Goal: Task Accomplishment & Management: Complete application form

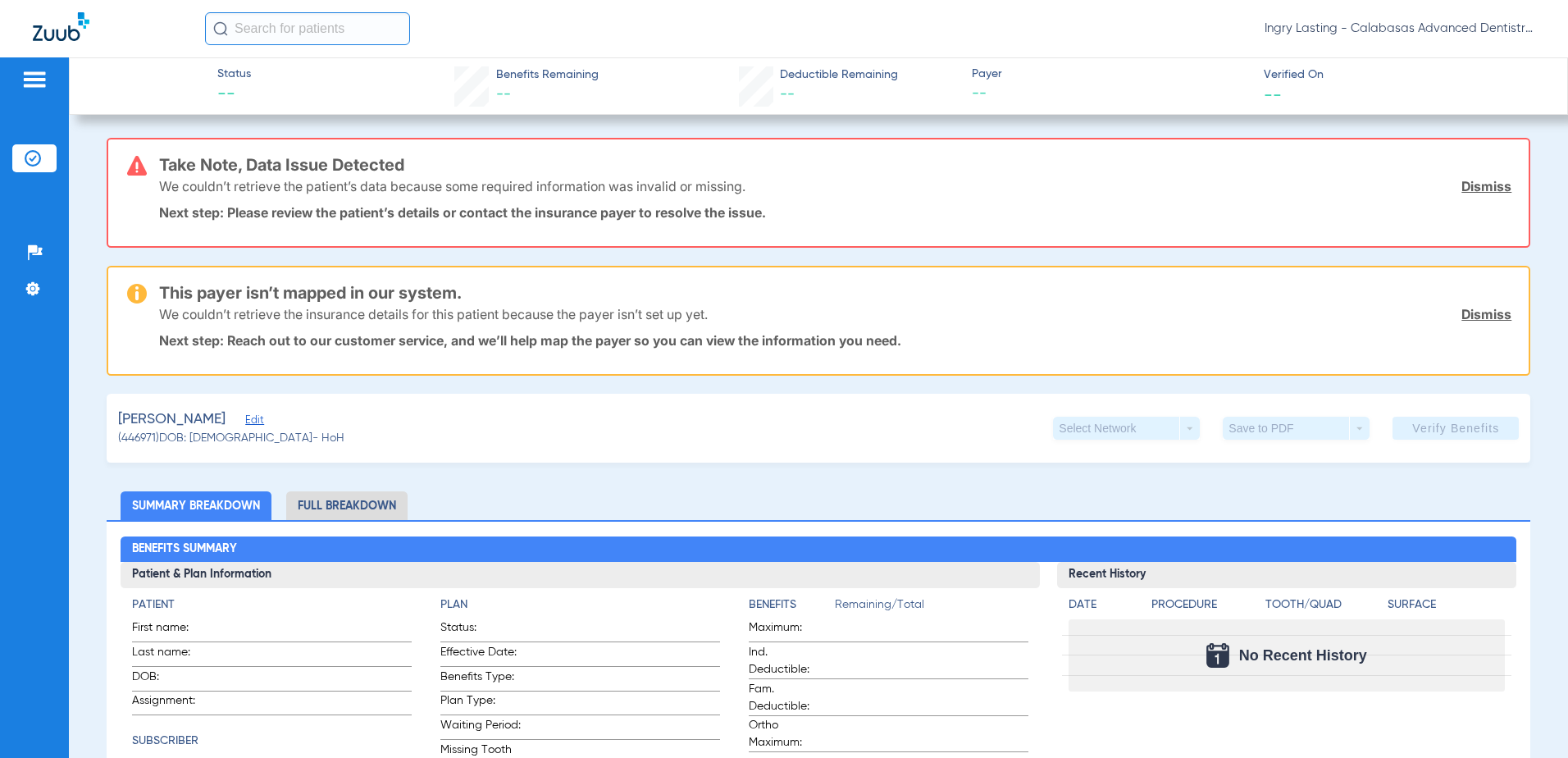
click at [41, 38] on img at bounding box center [61, 27] width 56 height 29
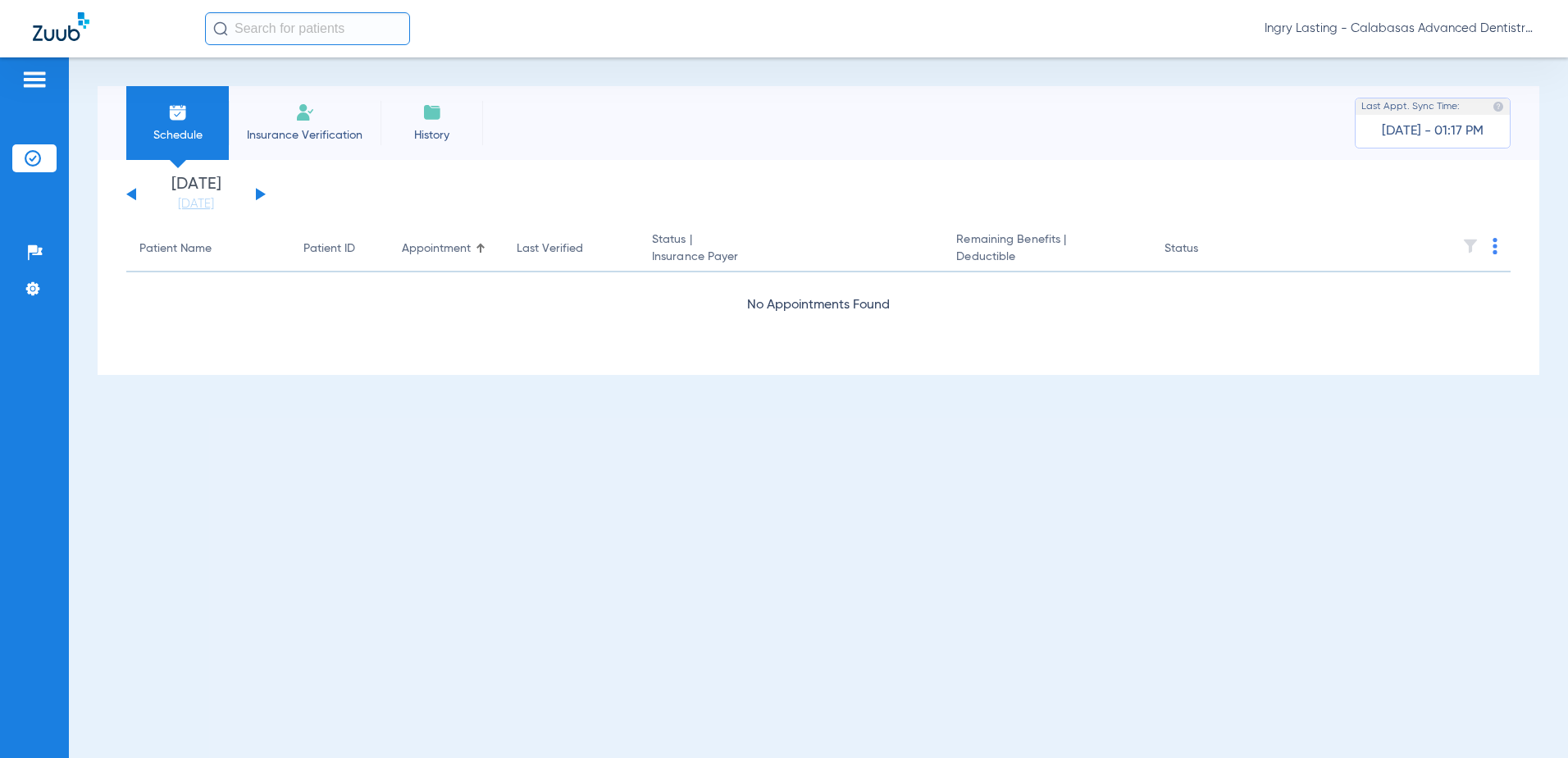
click at [1447, 23] on span "Ingry Lasting - Calabasas Advanced Dentistry" at bounding box center [1400, 29] width 271 height 16
click at [1493, 45] on button "Account Selection" at bounding box center [1474, 58] width 118 height 33
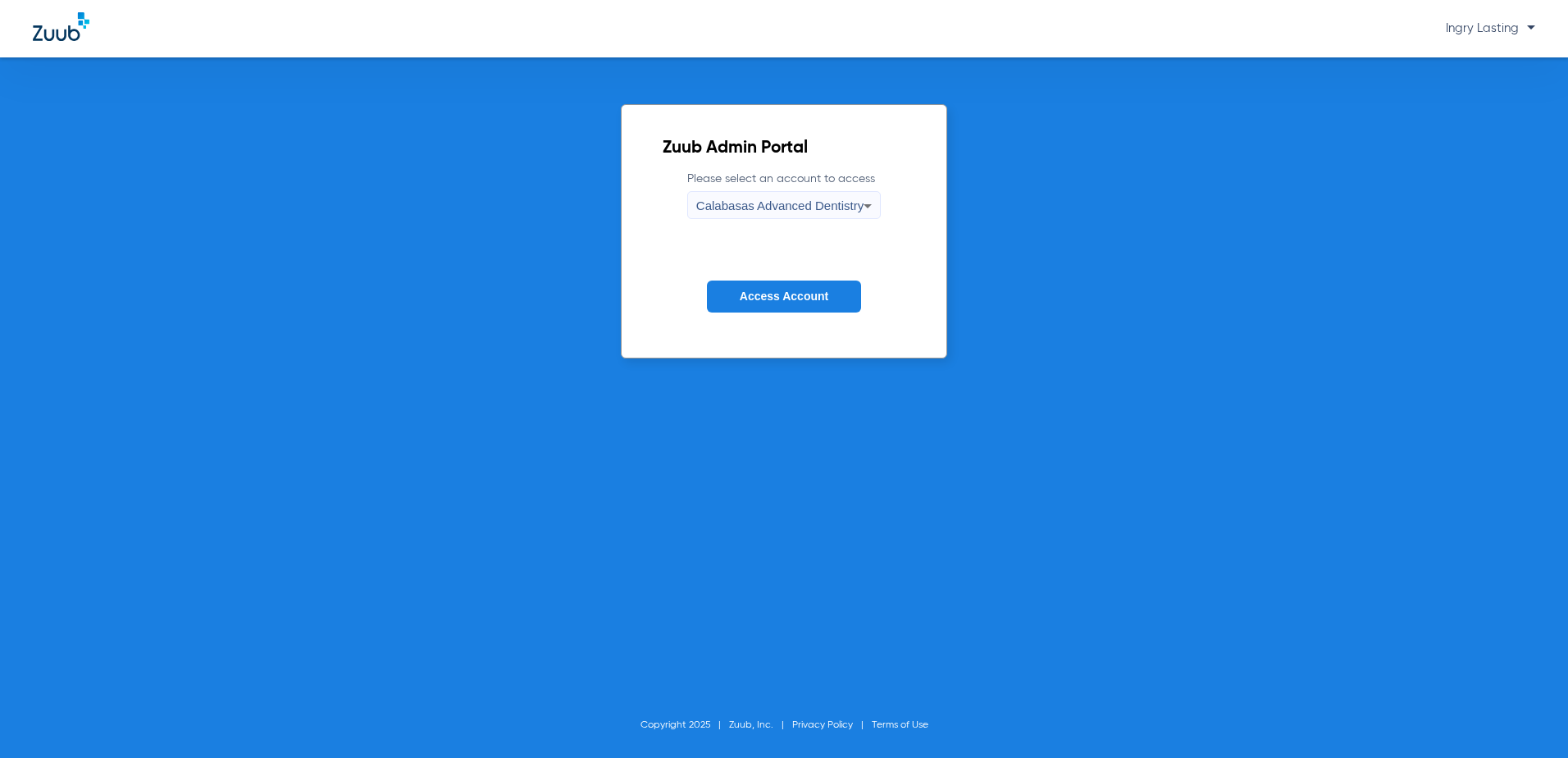
click at [763, 187] on label "Please select an account to access Calabasas Advanced Dentistry" at bounding box center [784, 194] width 194 height 48
click at [760, 195] on div "Calabasas Advanced Dentistry" at bounding box center [780, 205] width 167 height 28
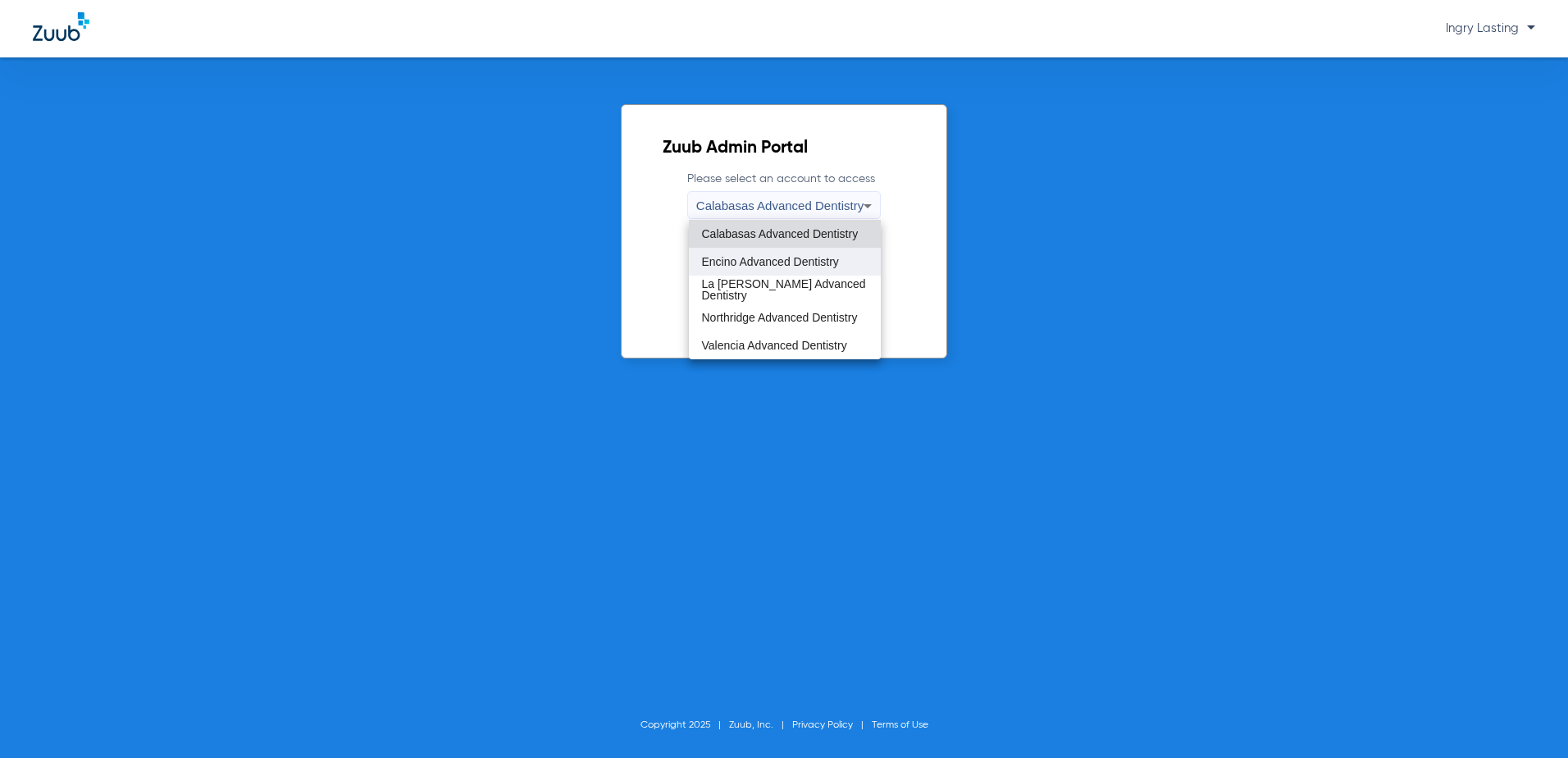
click at [791, 254] on mat-option "Encino Advanced Dentistry" at bounding box center [785, 262] width 193 height 28
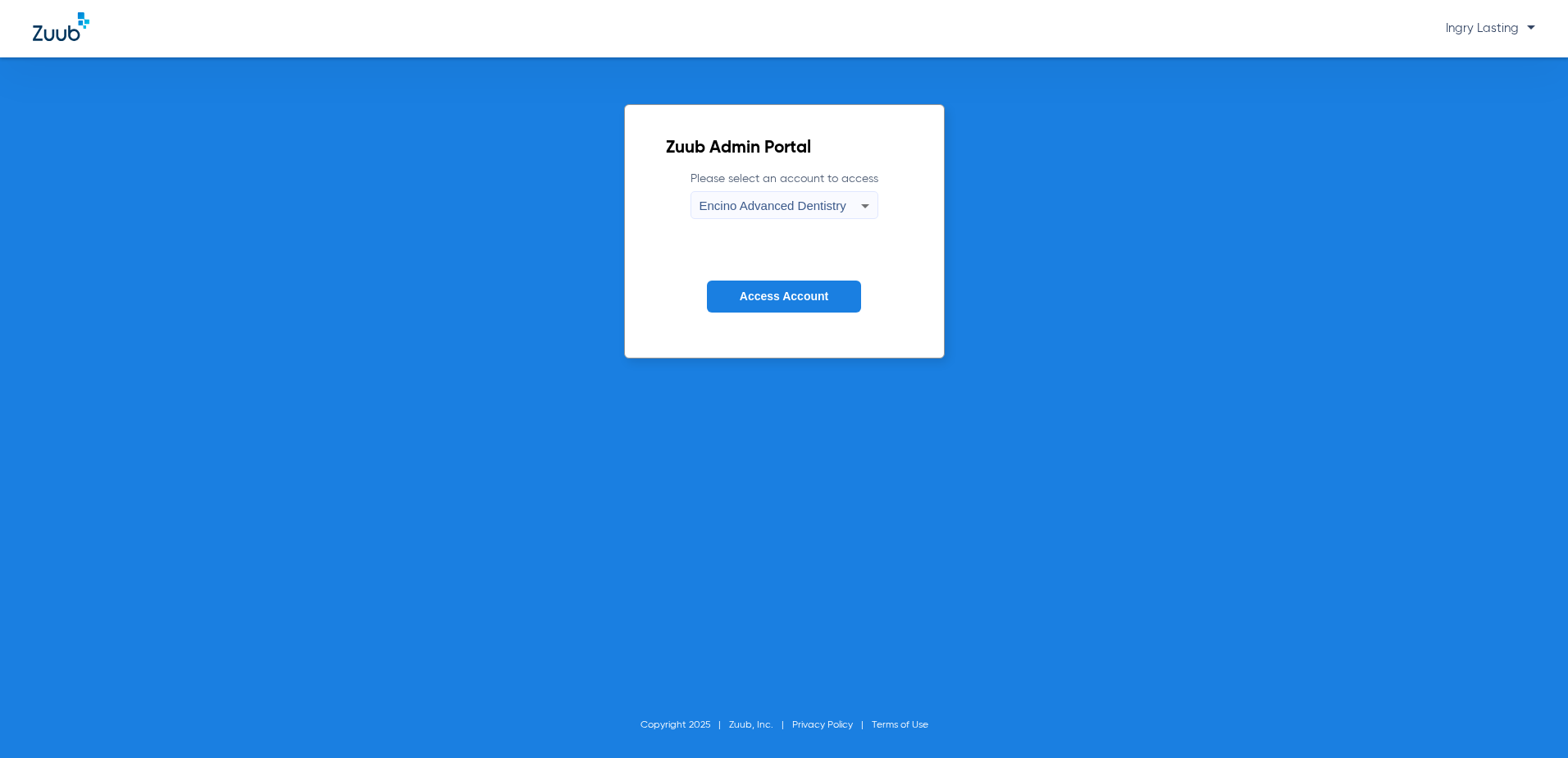
click at [802, 298] on span "Access Account" at bounding box center [784, 296] width 88 height 13
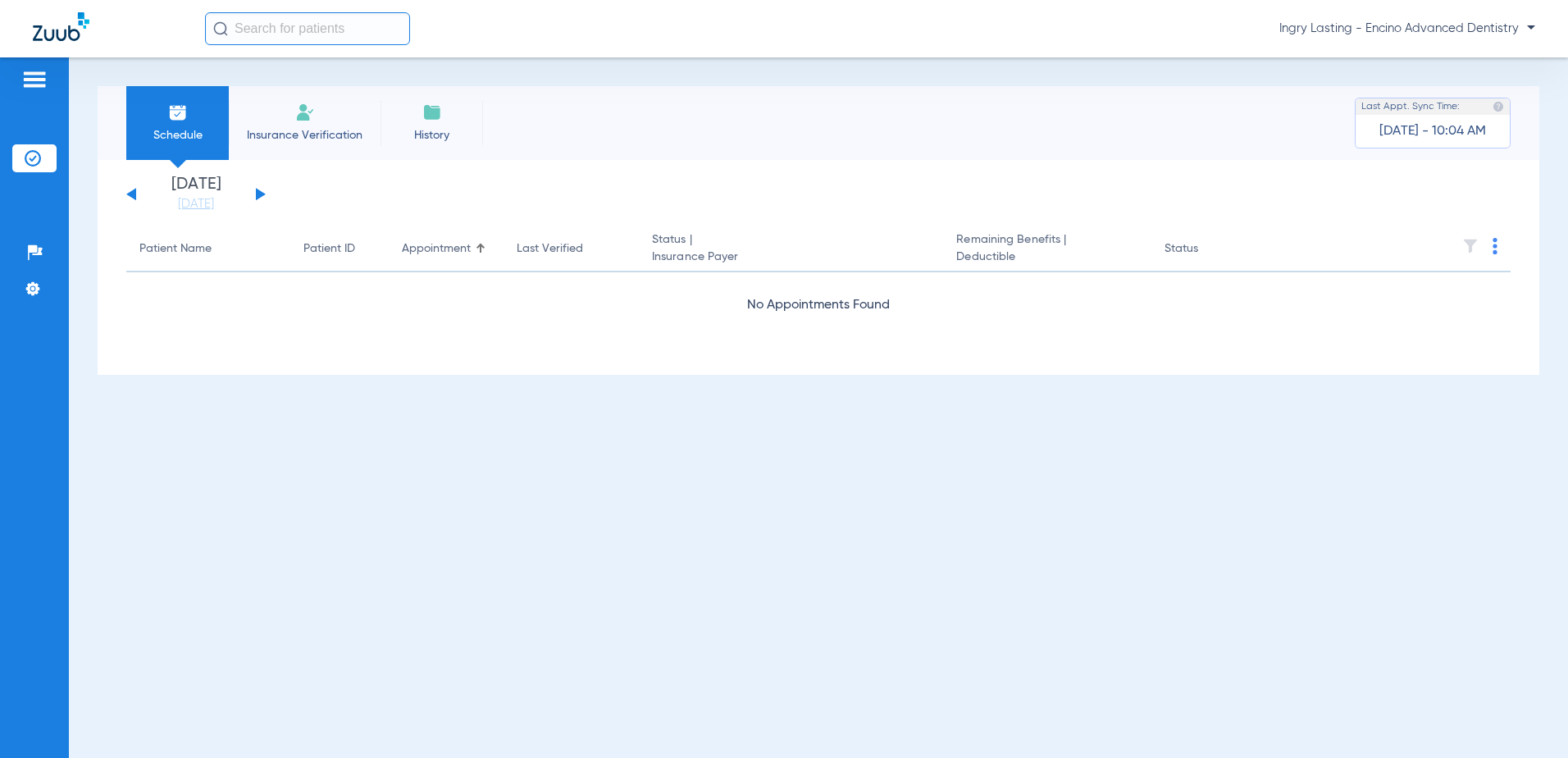
click at [255, 194] on div "Thursday 06-12-2025 Friday 06-13-2025 Saturday 06-14-2025 Sunday 06-15-2025 Mon…" at bounding box center [195, 194] width 139 height 36
click at [168, 213] on div "Thursday 06-12-2025 Friday 06-13-2025 Saturday 06-14-2025 Sunday 06-15-2025 Mon…" at bounding box center [818, 267] width 1442 height 214
click at [175, 207] on link "[DATE]" at bounding box center [196, 204] width 98 height 16
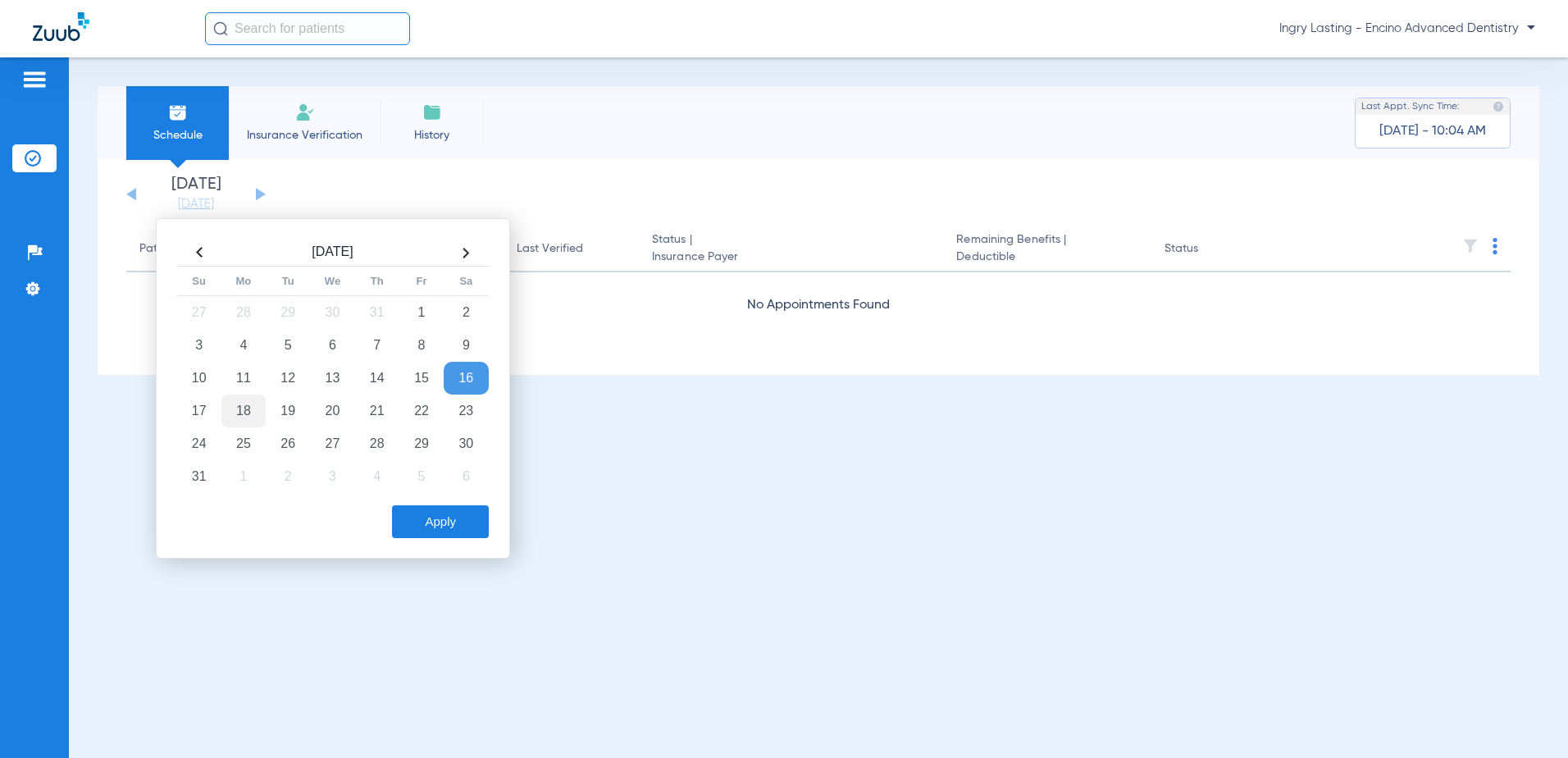
click at [241, 415] on td "18" at bounding box center [244, 411] width 45 height 33
click at [454, 519] on button "Apply" at bounding box center [440, 522] width 96 height 33
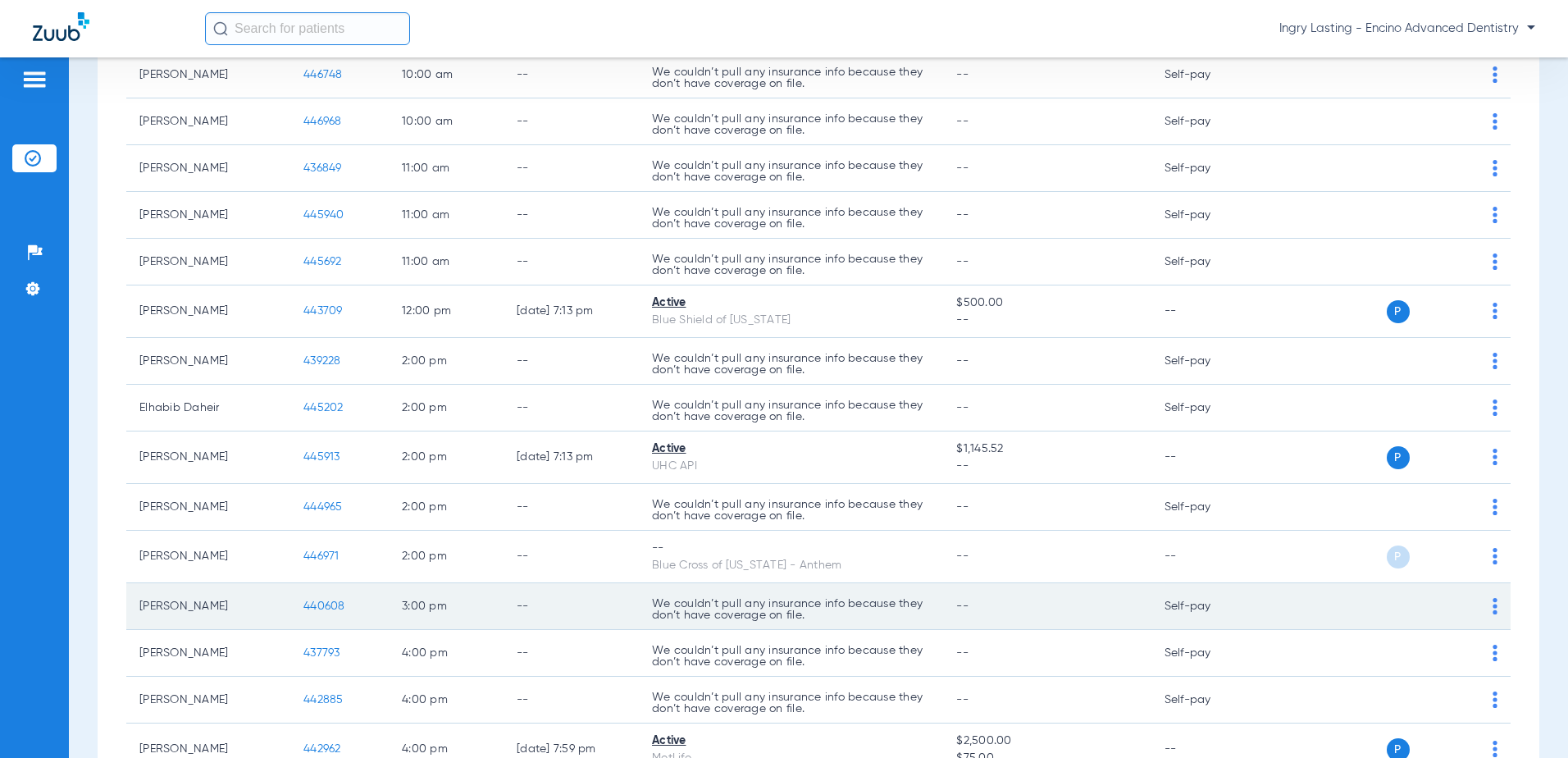
scroll to position [570, 0]
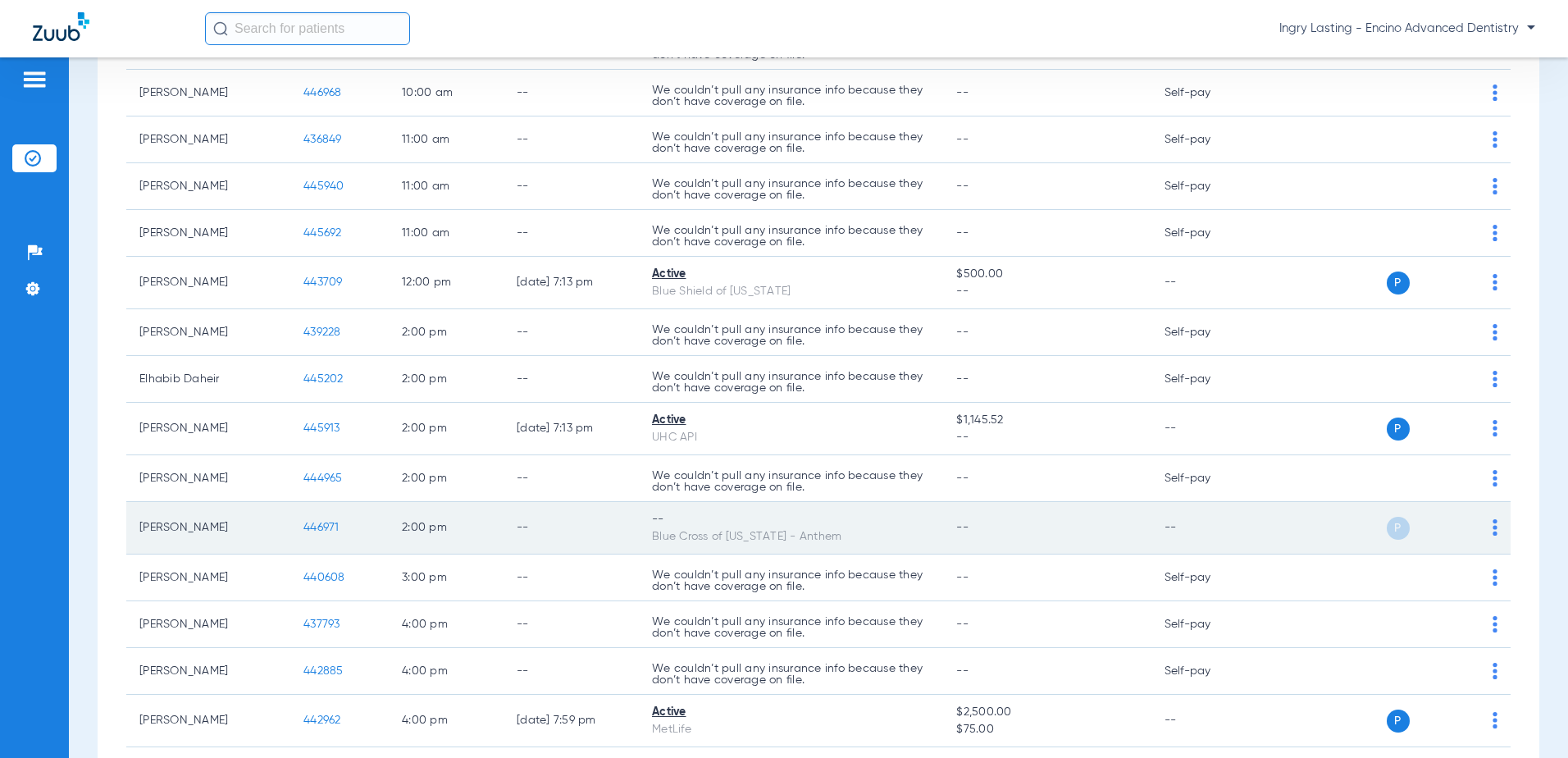
click at [1476, 521] on div "P S" at bounding box center [1380, 527] width 235 height 23
click at [1480, 527] on div "P S" at bounding box center [1380, 527] width 235 height 23
click at [1493, 527] on img at bounding box center [1494, 527] width 5 height 16
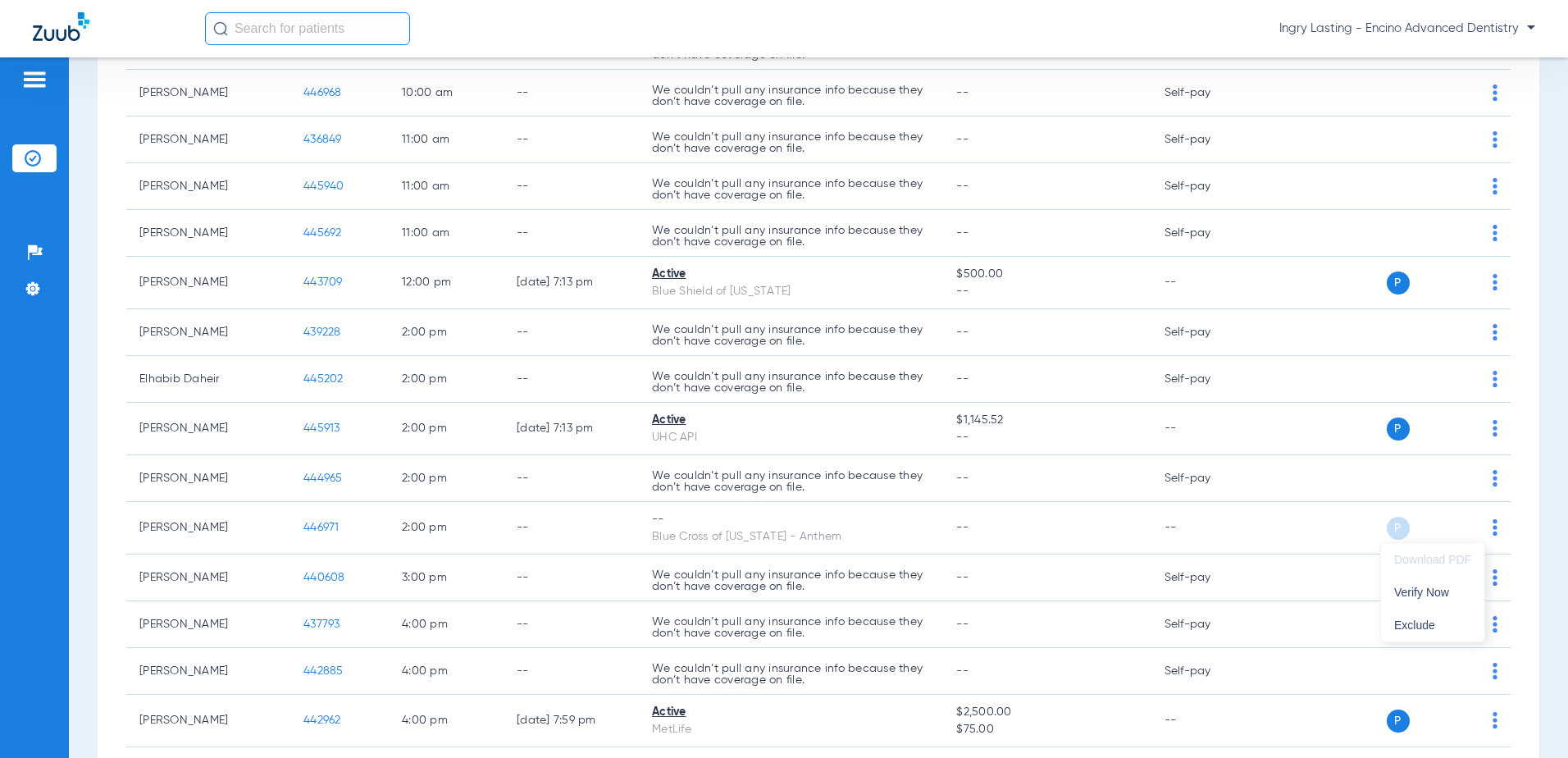
click at [329, 529] on div at bounding box center [784, 379] width 1568 height 758
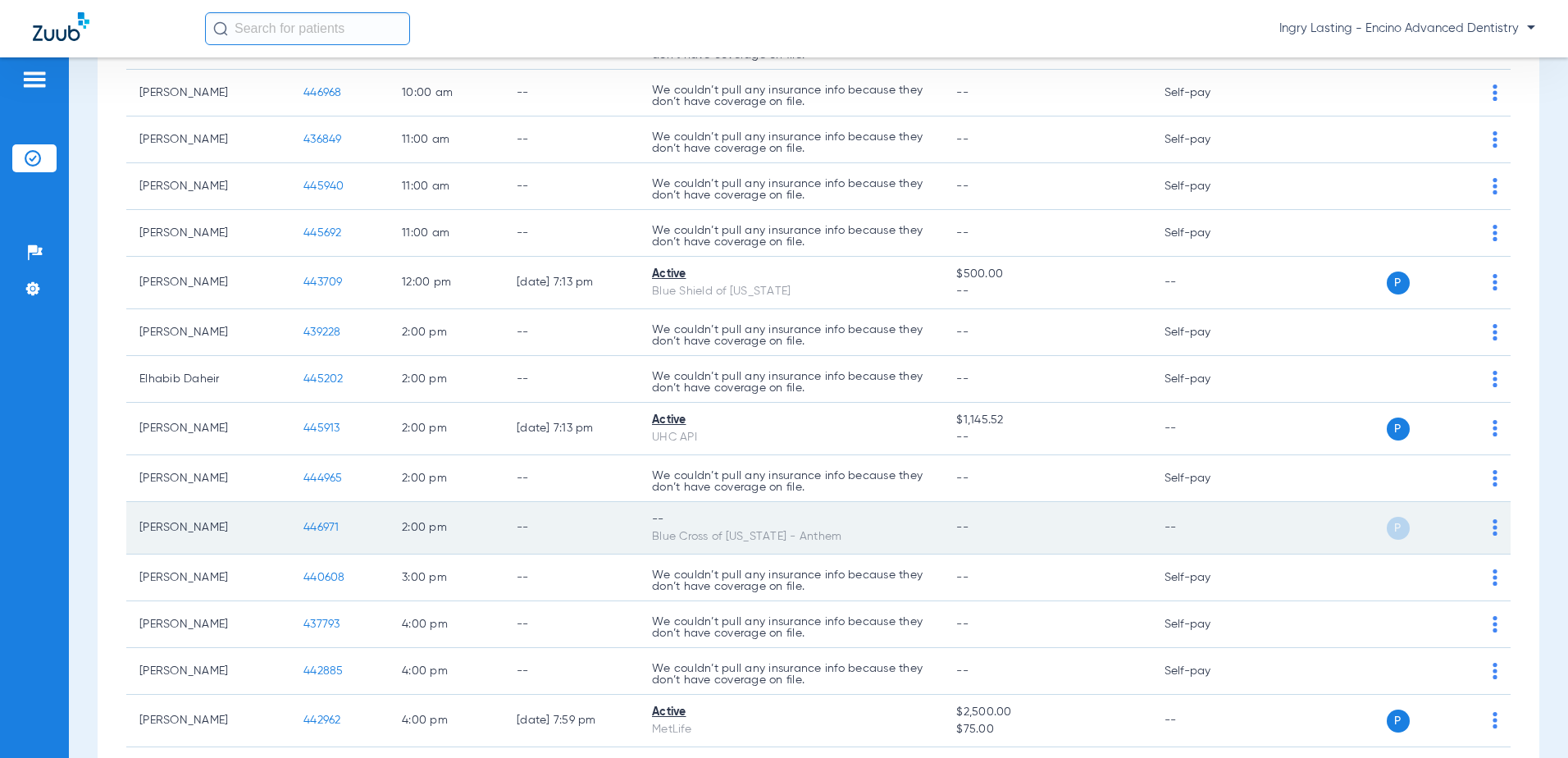
click at [328, 522] on td "446971" at bounding box center [339, 528] width 98 height 53
click at [329, 526] on span "446971" at bounding box center [322, 527] width 36 height 12
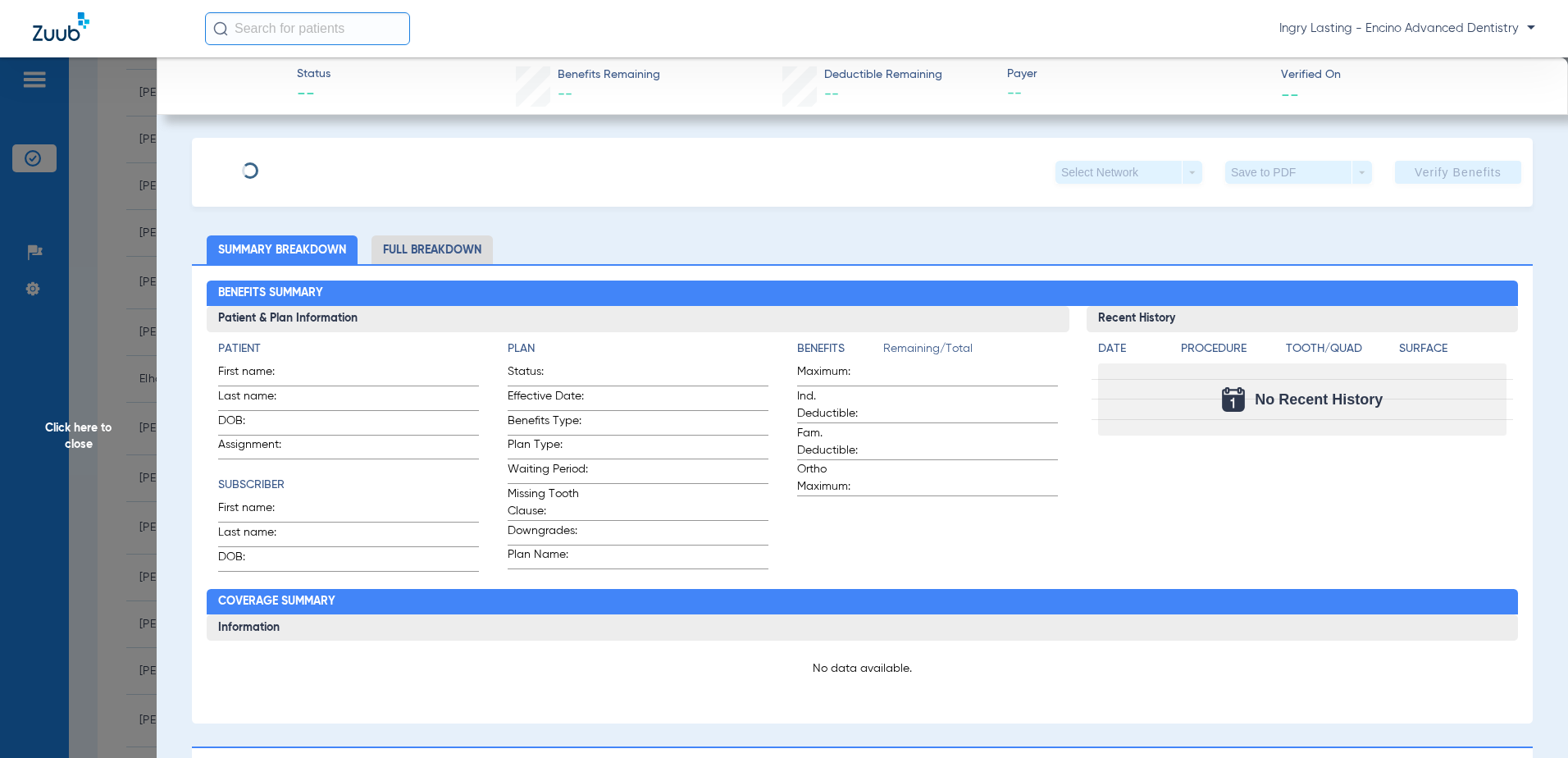
type input "[PERSON_NAME]"
type input "[DATE]"
type input "912564185"
click at [343, 165] on span "Edit" at bounding box center [339, 165] width 15 height 15
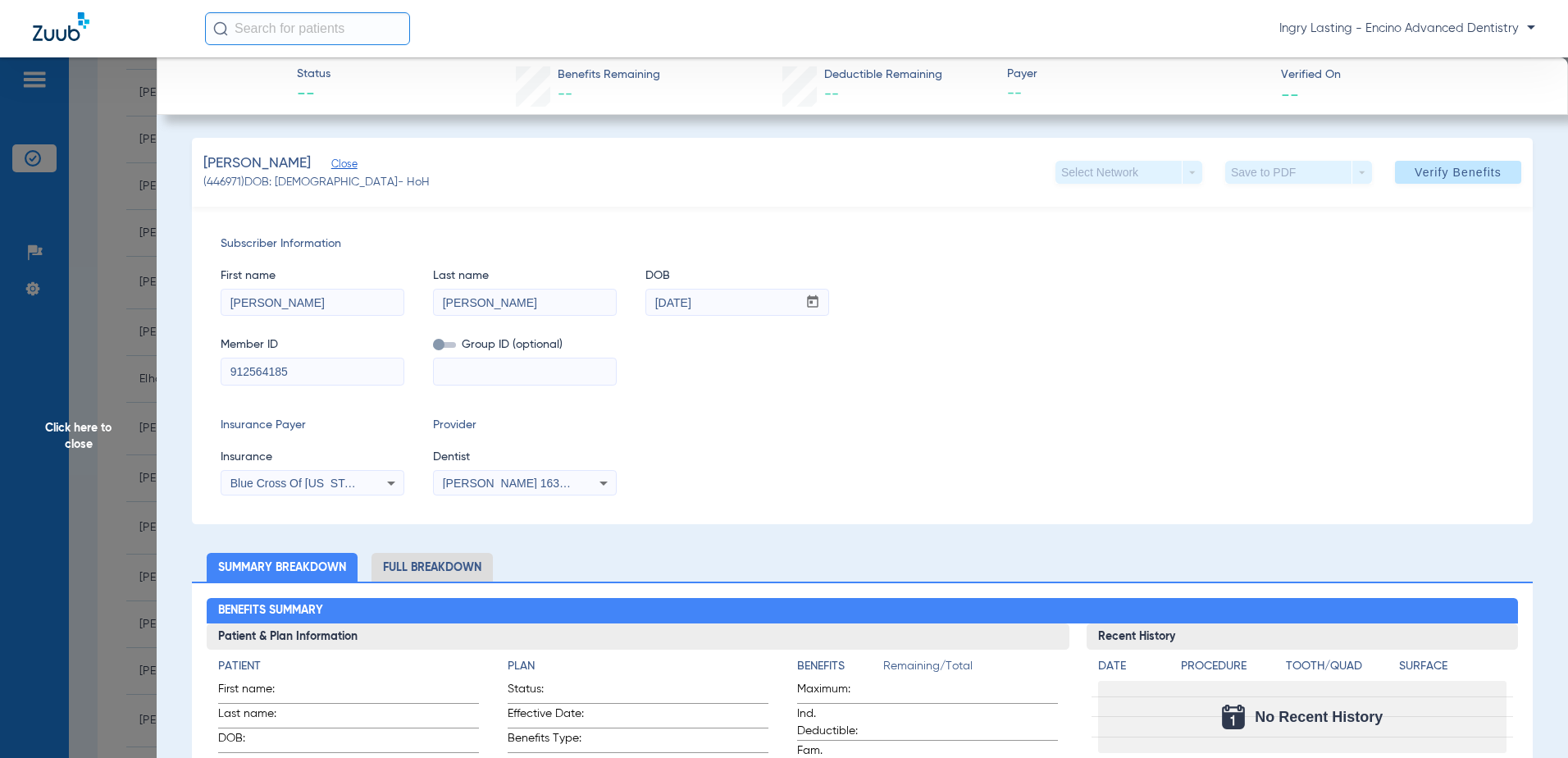
drag, startPoint x: 327, startPoint y: 380, endPoint x: 20, endPoint y: 377, distance: 307.0
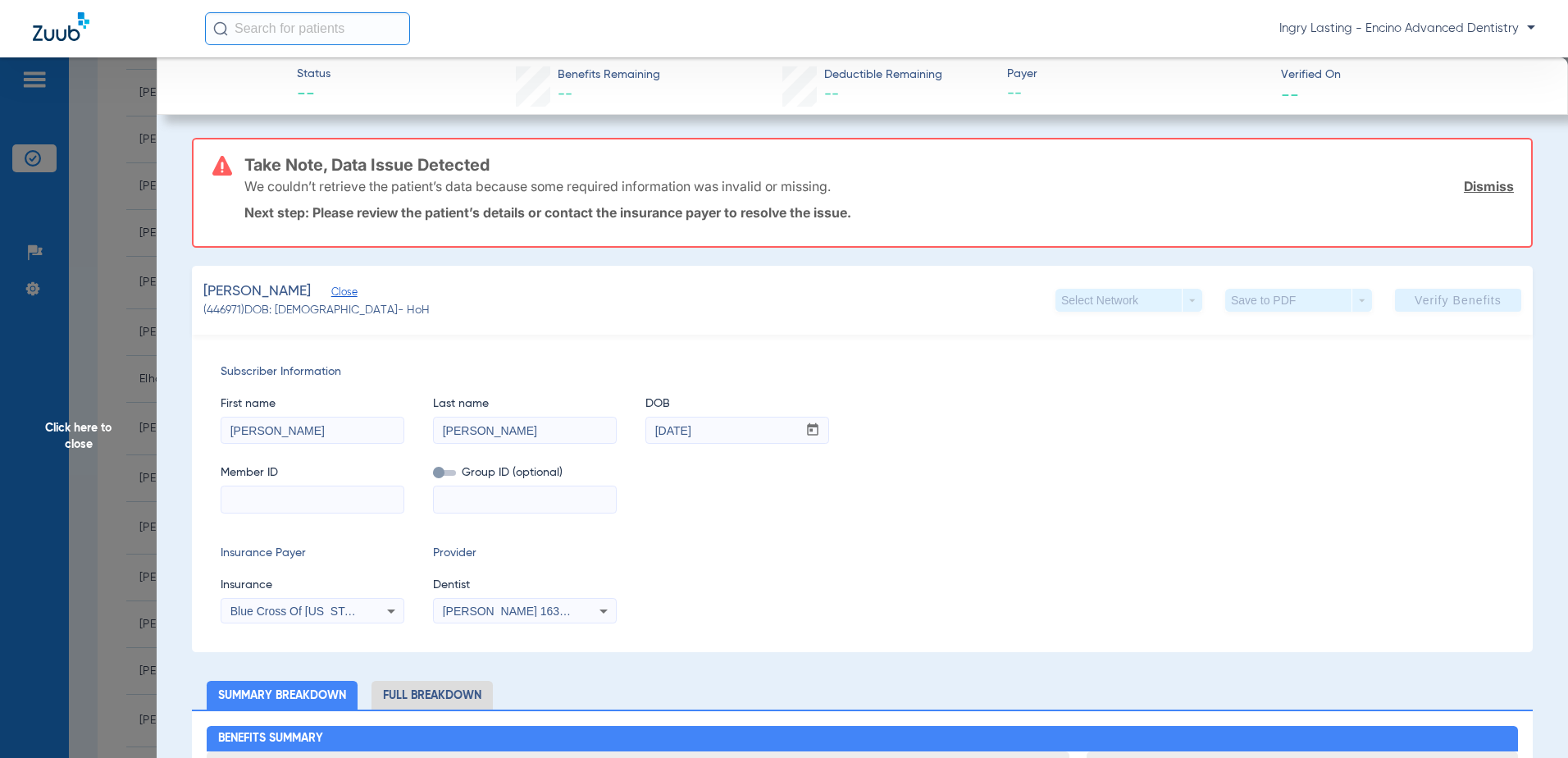
paste input "U61634222"
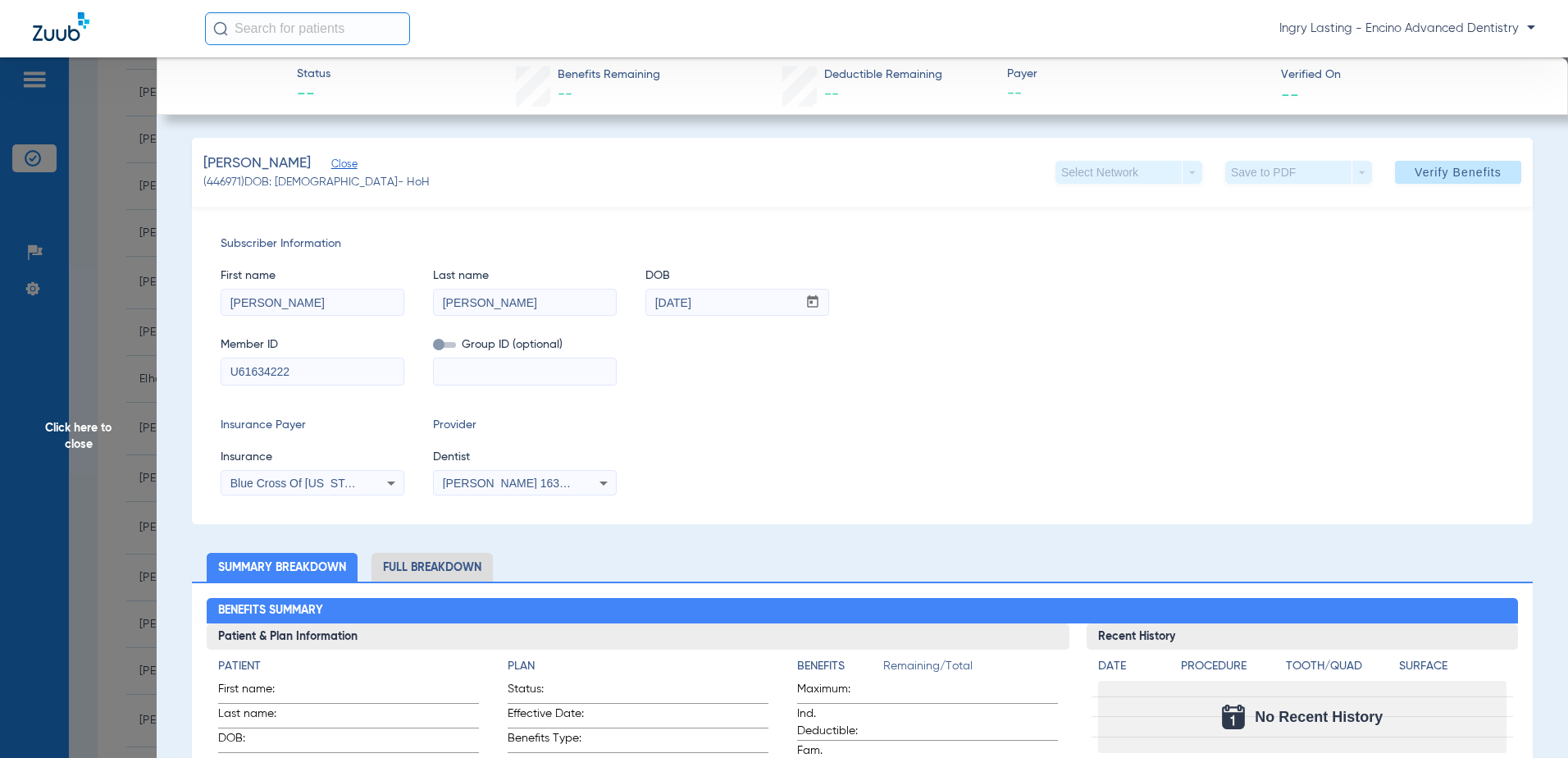
type input "U61634222"
click at [444, 350] on label at bounding box center [444, 344] width 23 height 17
click at [433, 348] on input "checkbox" at bounding box center [433, 348] width 0 height 0
click at [480, 382] on input at bounding box center [524, 371] width 182 height 26
paste input "3338536"
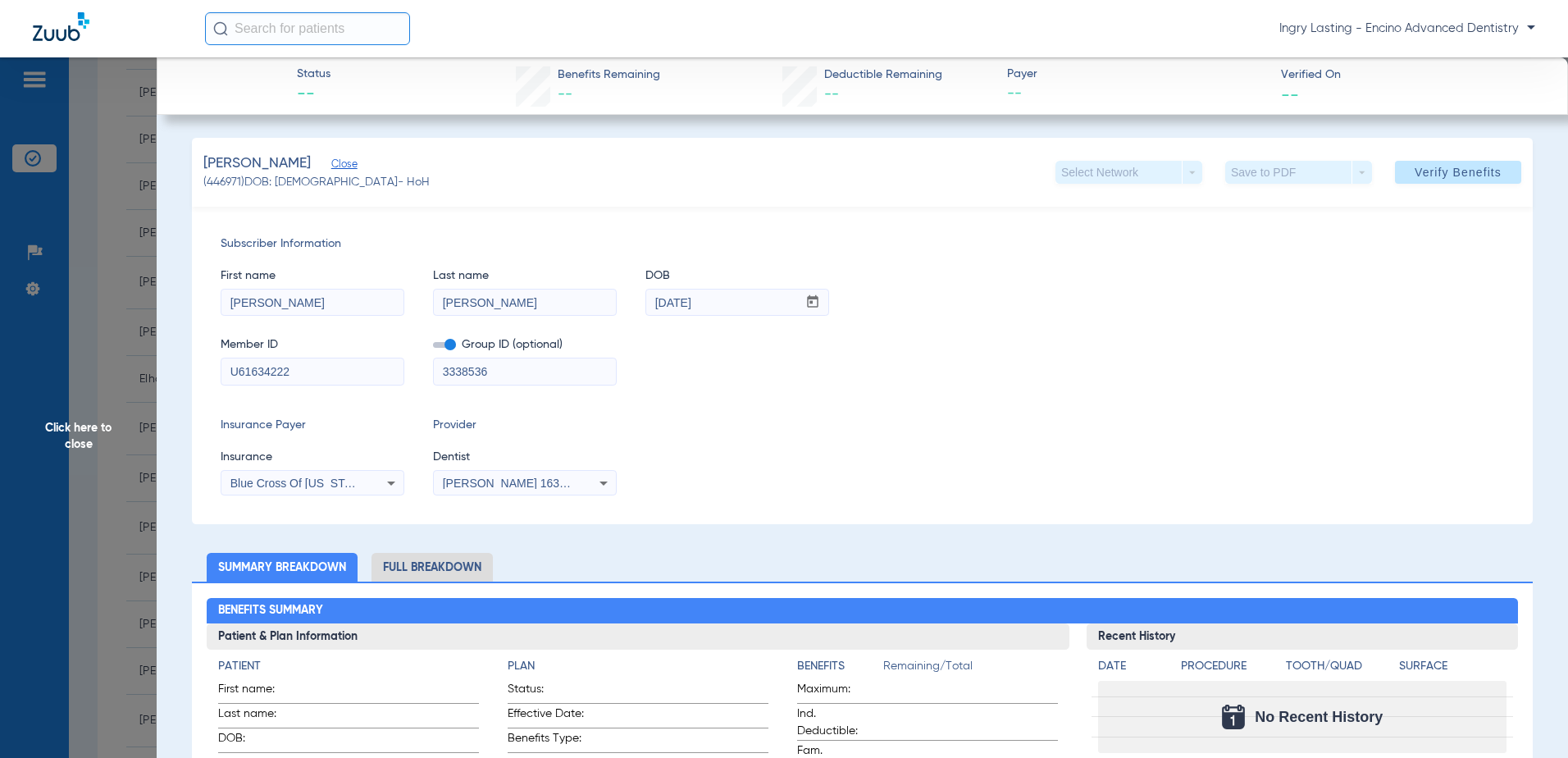
type input "3338536"
click at [373, 486] on div "Blue Cross Of California - Anthem" at bounding box center [313, 484] width 182 height 20
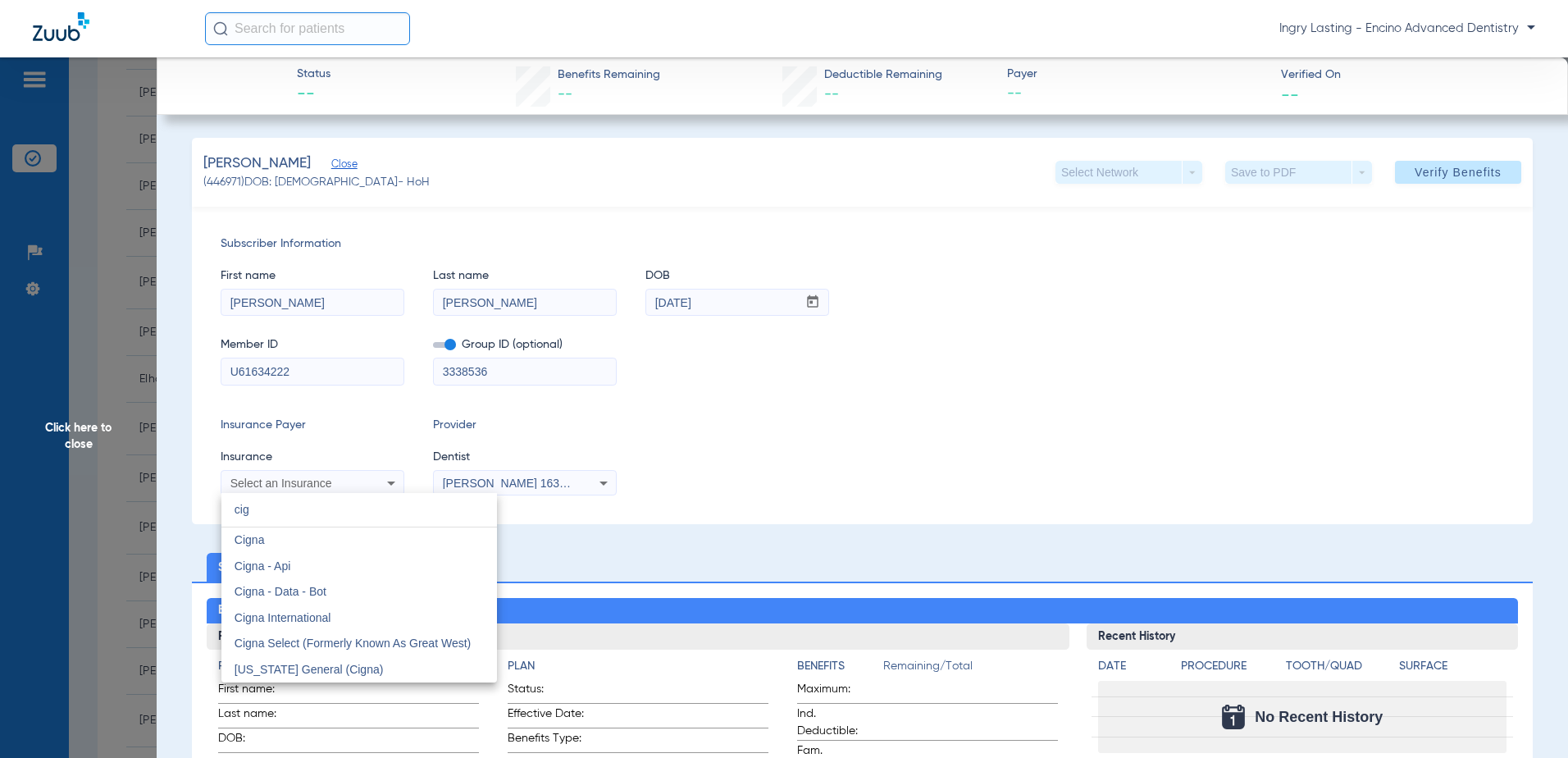
scroll to position [0, 0]
type input "cigna"
click at [321, 550] on mat-option "Cigna" at bounding box center [359, 540] width 275 height 26
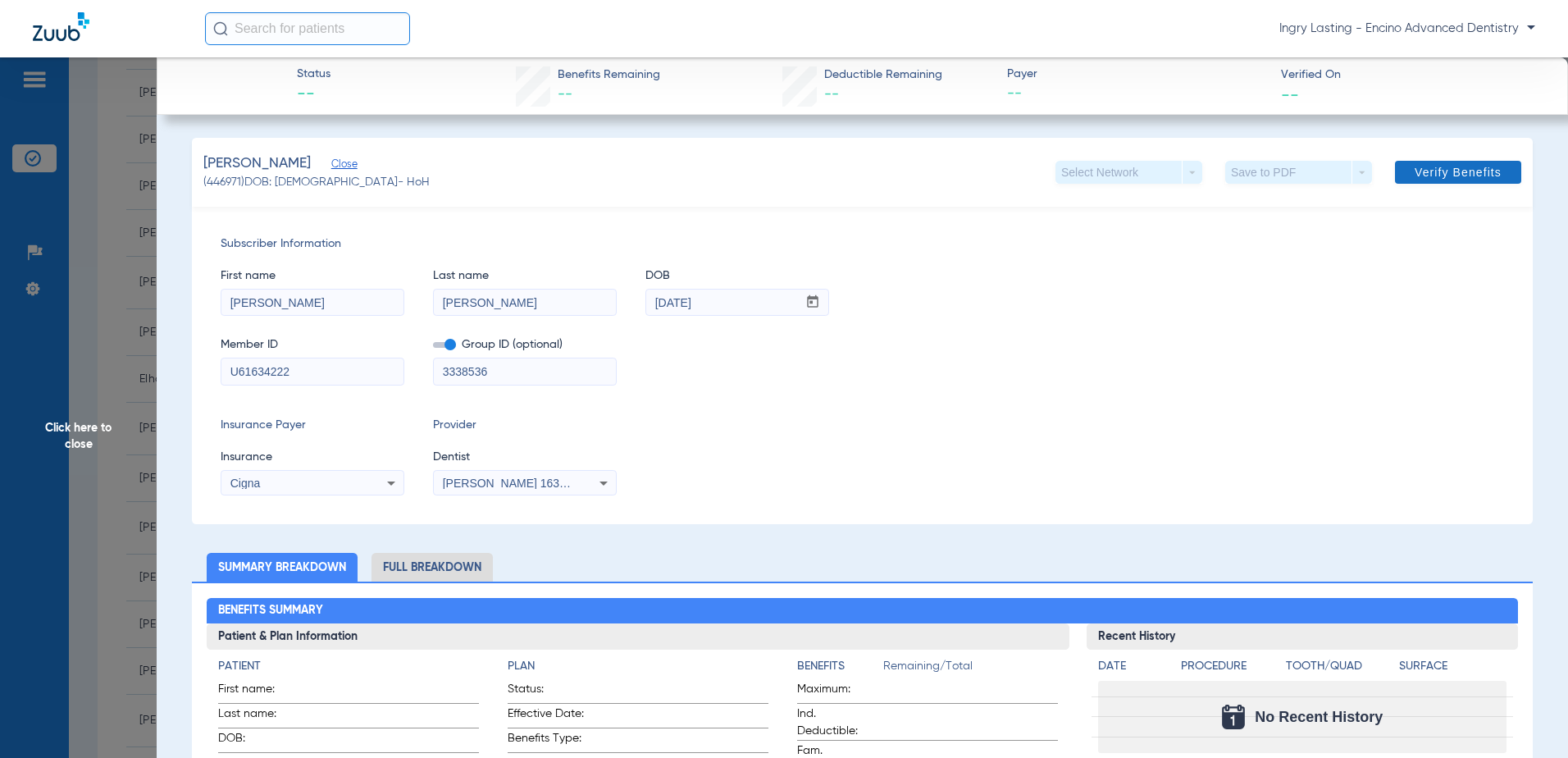
click at [1435, 170] on span "Verify Benefits" at bounding box center [1459, 172] width 87 height 13
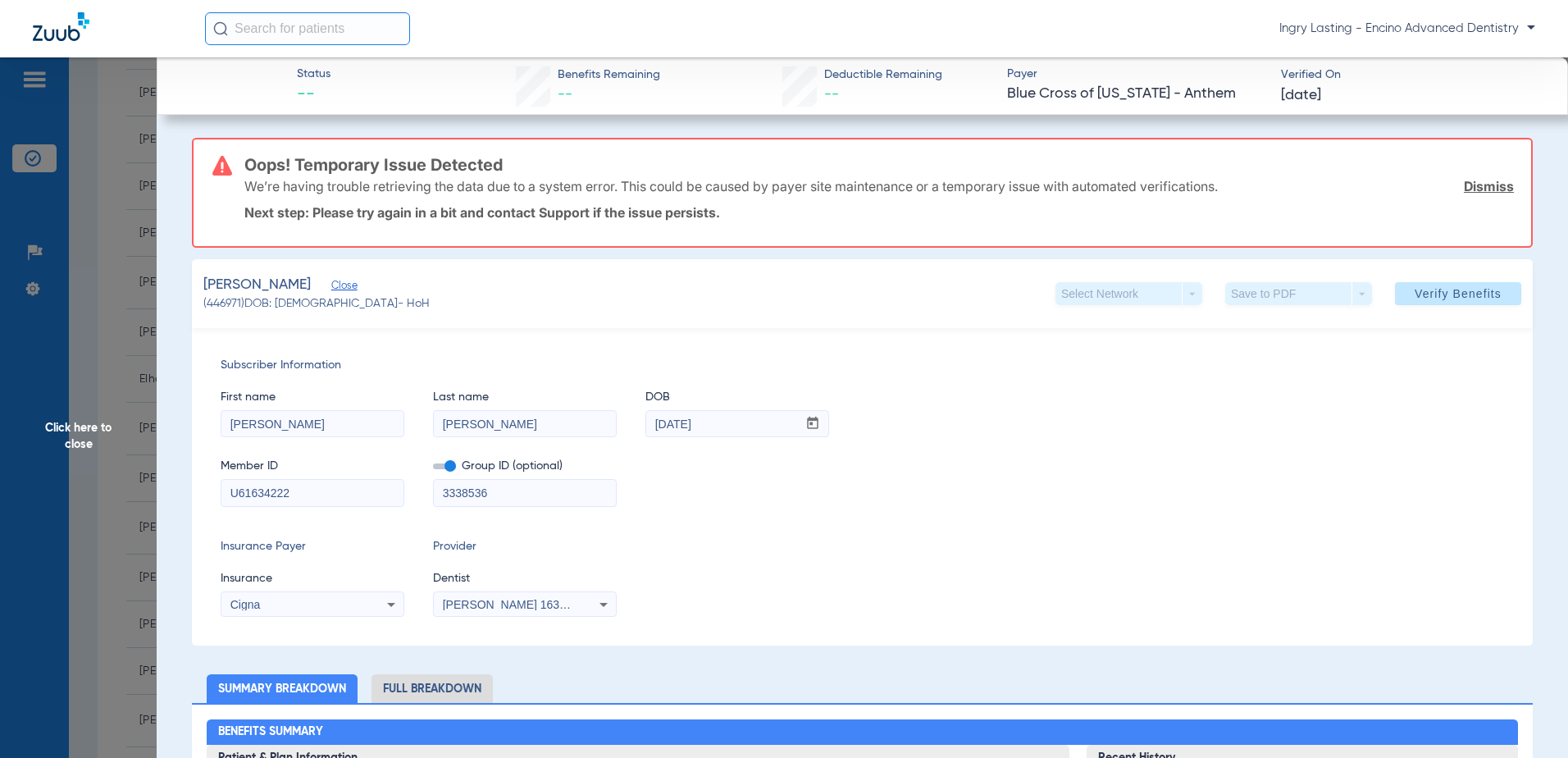
scroll to position [492, 0]
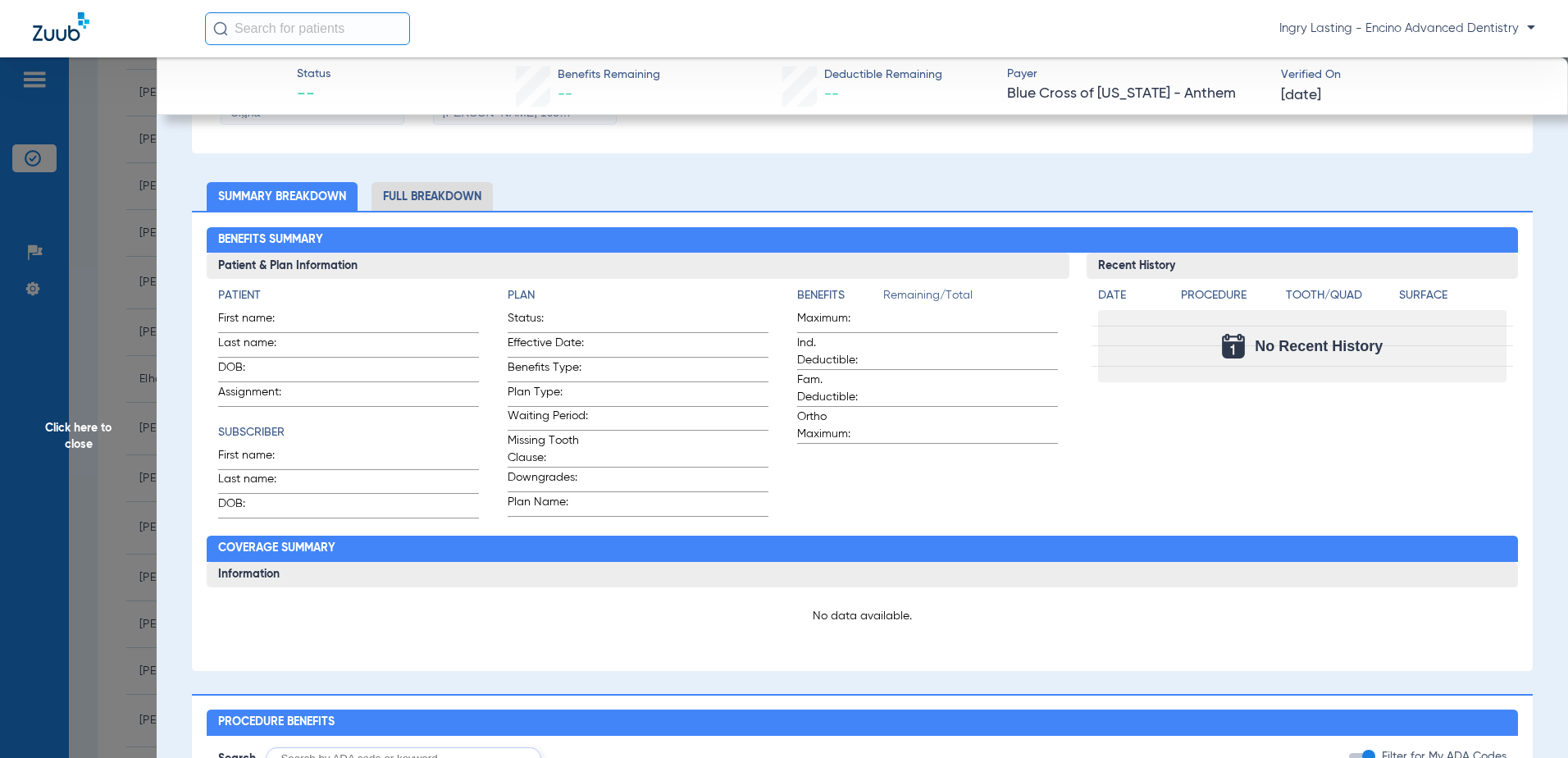
click at [105, 428] on span "Click here to close" at bounding box center [78, 436] width 156 height 758
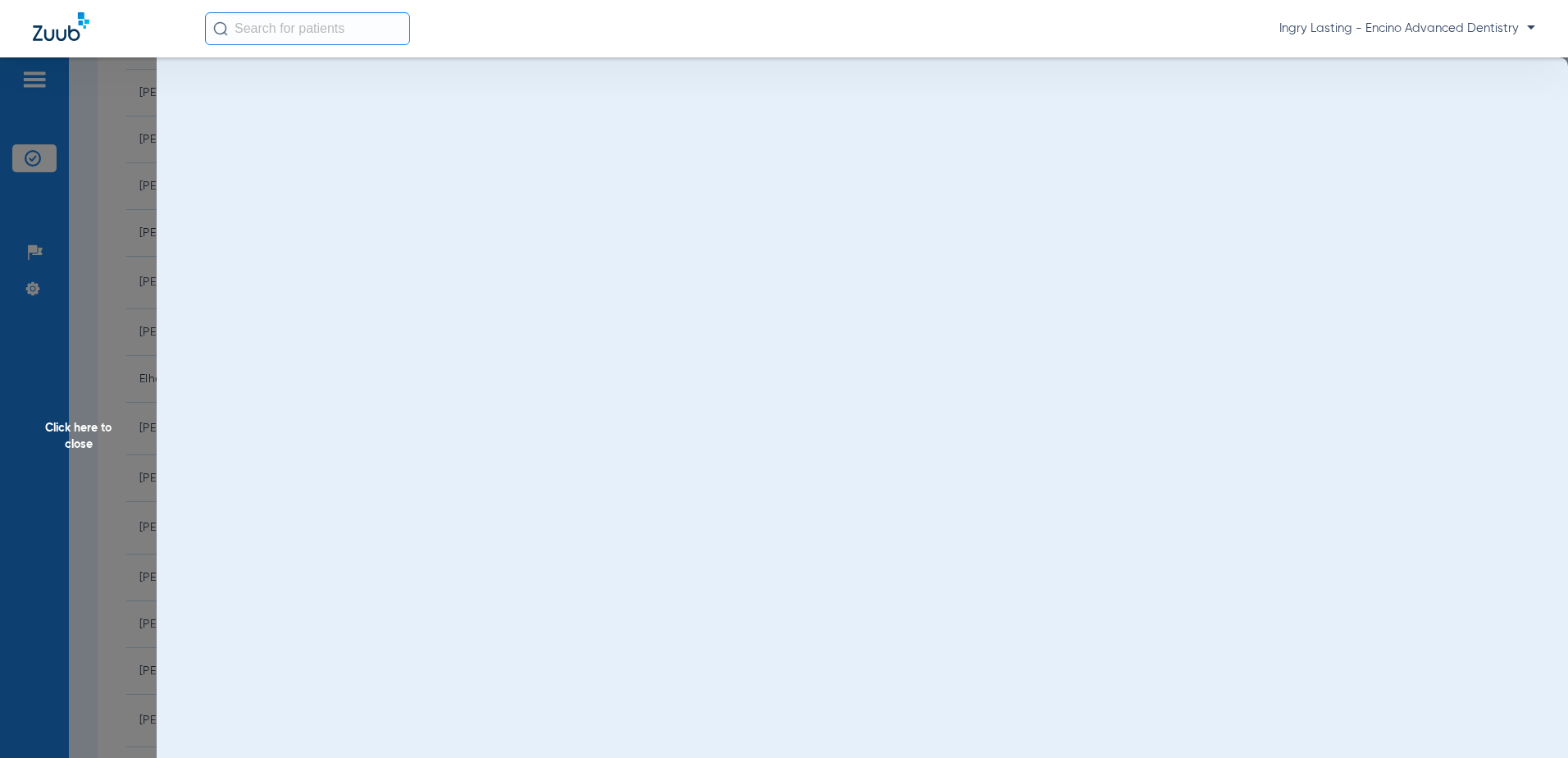
scroll to position [0, 0]
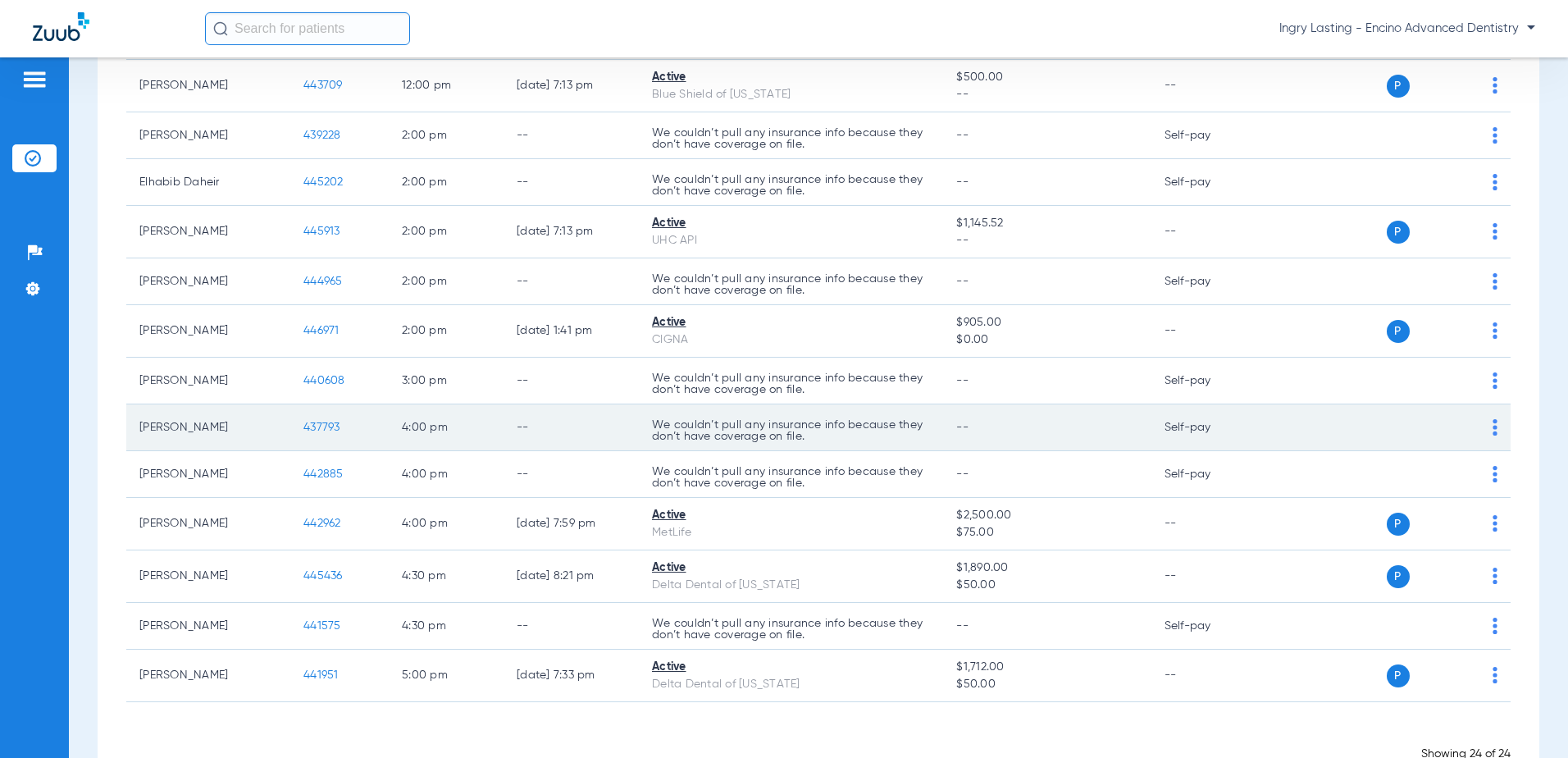
scroll to position [816, 0]
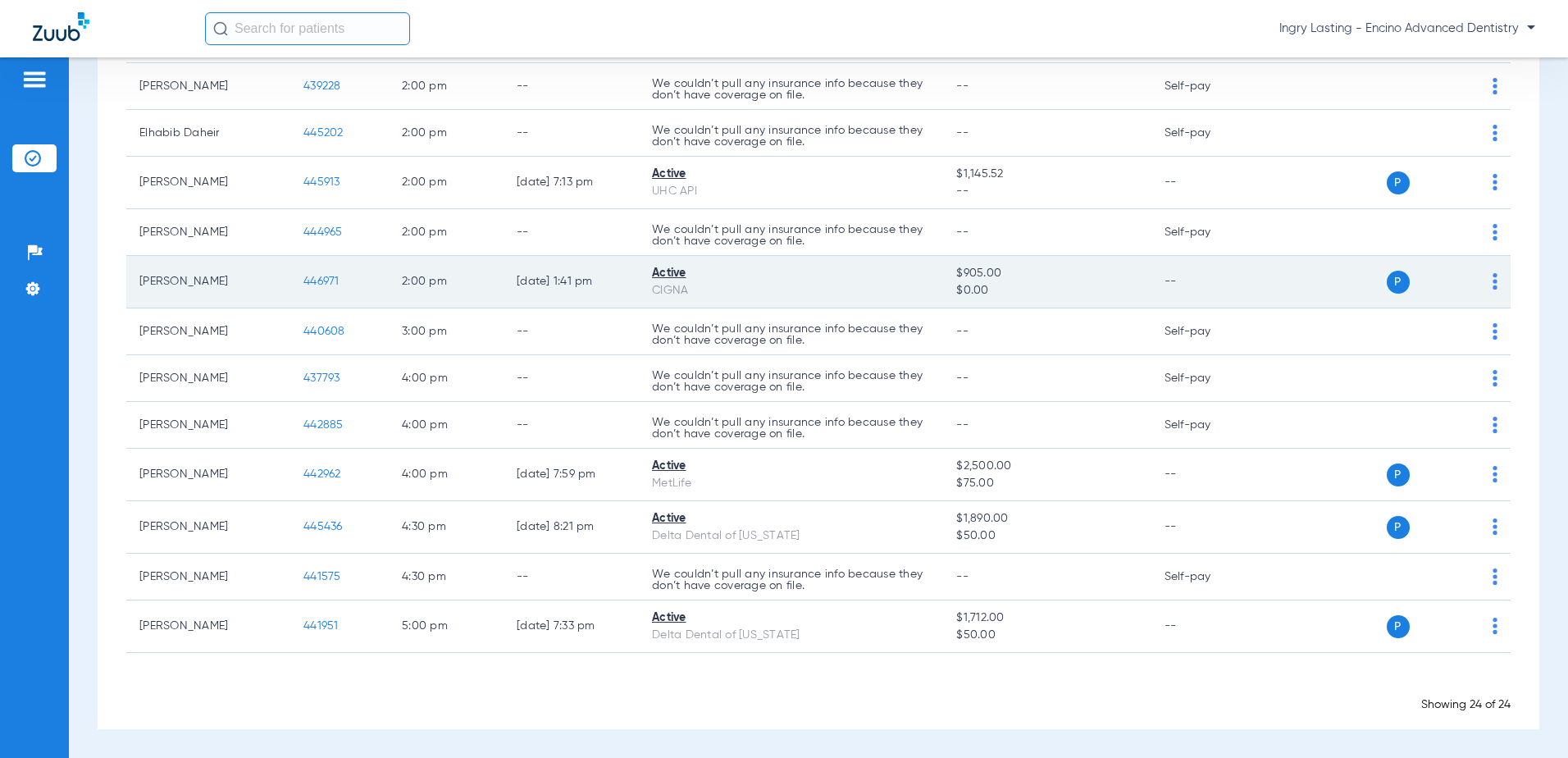
click at [325, 283] on span "446971" at bounding box center [322, 281] width 36 height 12
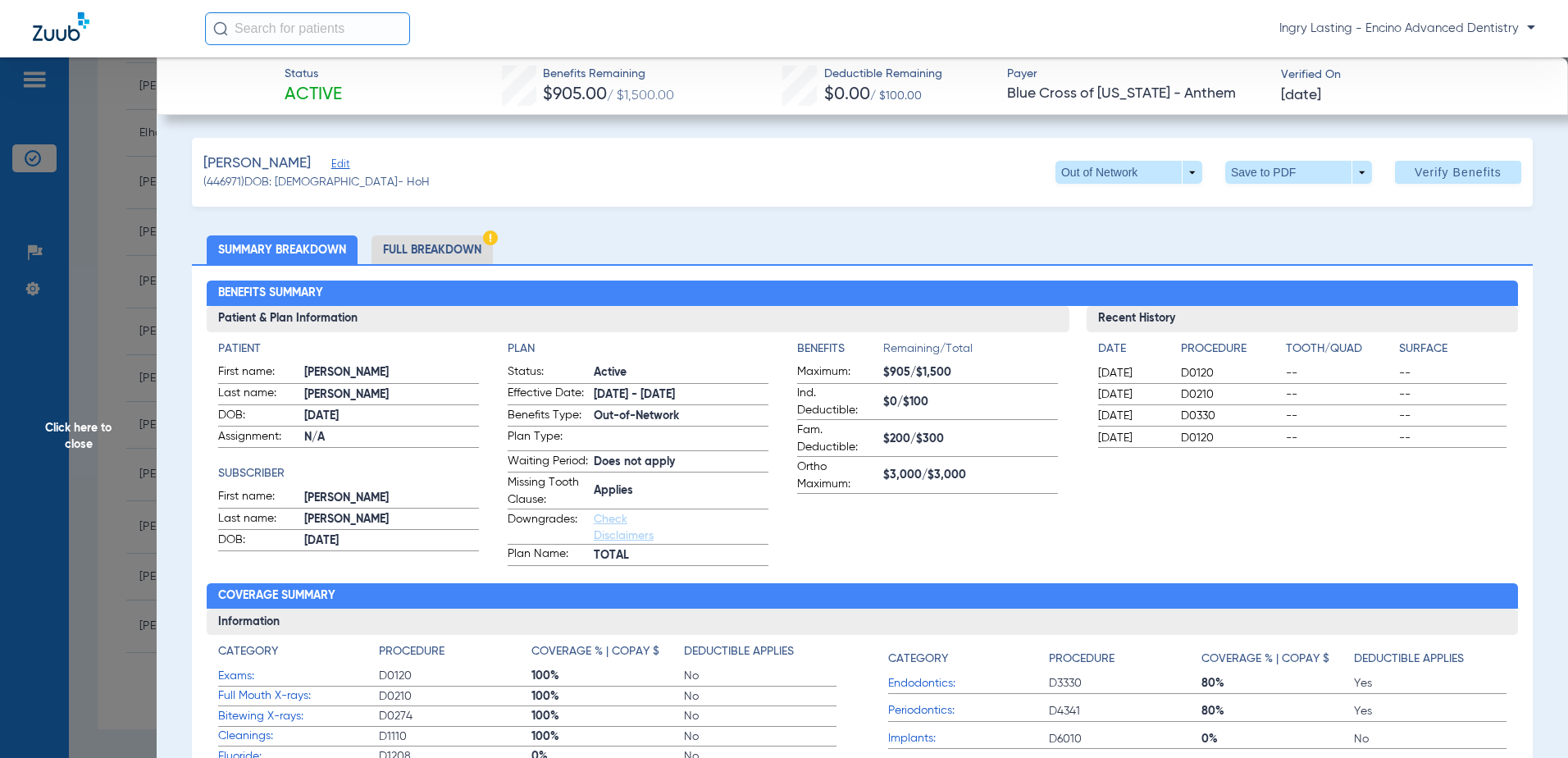
click at [436, 249] on li "Full Breakdown" at bounding box center [433, 250] width 122 height 29
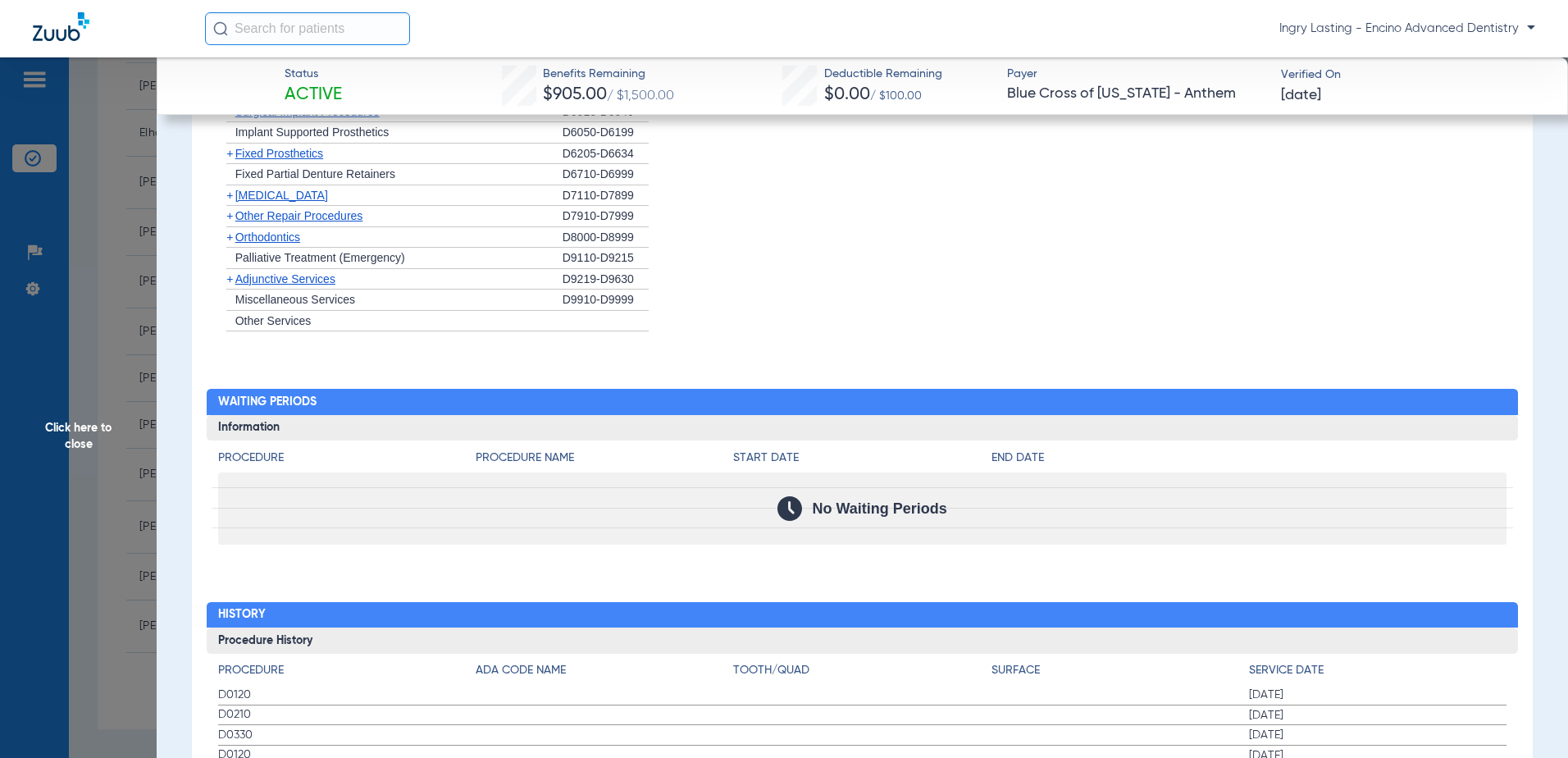
scroll to position [1969, 0]
